Goal: Information Seeking & Learning: Learn about a topic

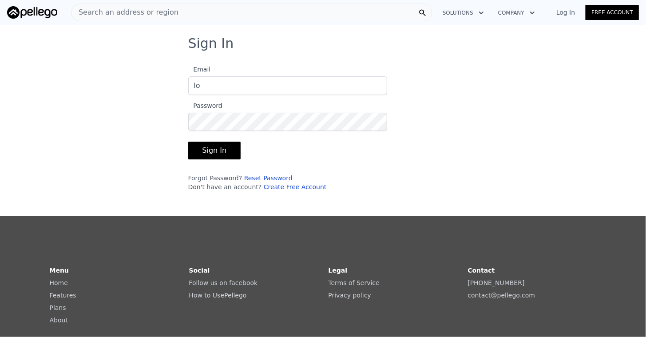
click at [237, 86] on input "lo" at bounding box center [287, 85] width 199 height 19
click at [204, 92] on input "lo" at bounding box center [287, 85] width 199 height 19
type input "[EMAIL_ADDRESS][DOMAIN_NAME]"
click at [215, 148] on button "Sign In" at bounding box center [214, 151] width 53 height 18
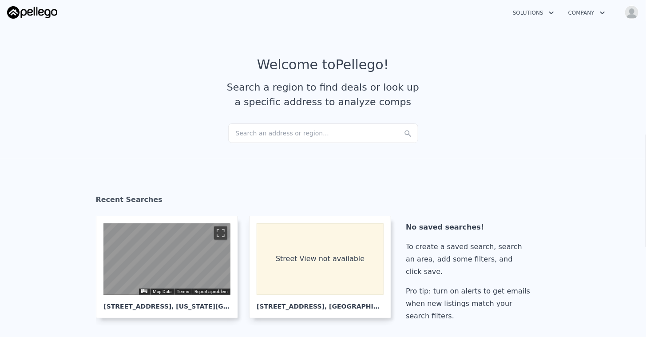
checkbox input "true"
drag, startPoint x: 302, startPoint y: 127, endPoint x: 292, endPoint y: 128, distance: 10.3
click at [292, 128] on div "Search an address or region..." at bounding box center [323, 133] width 190 height 20
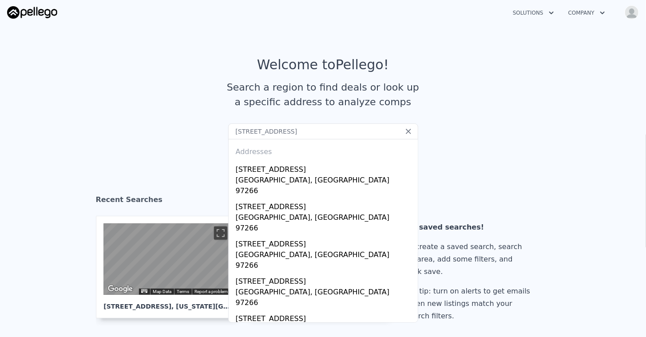
type input "[STREET_ADDRESS]"
click at [278, 167] on div "[STREET_ADDRESS]" at bounding box center [325, 168] width 179 height 14
